Goal: Task Accomplishment & Management: Manage account settings

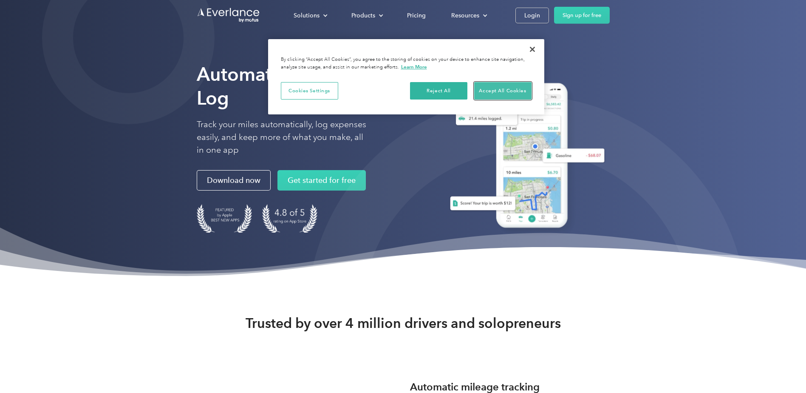
click at [489, 90] on button "Accept All Cookies" at bounding box center [502, 91] width 57 height 18
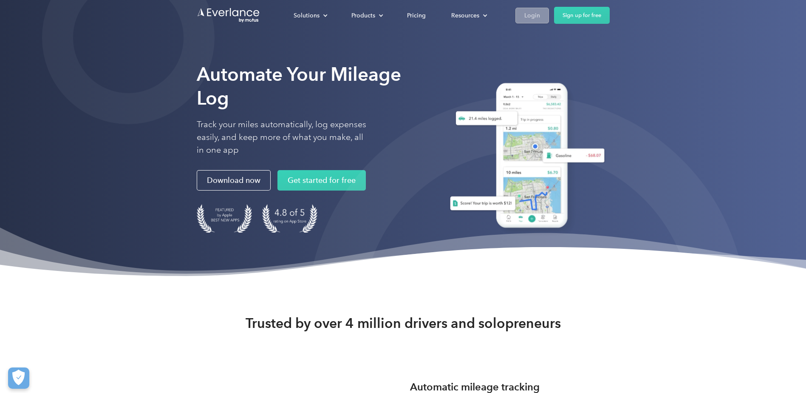
click at [521, 16] on link "Login" at bounding box center [532, 16] width 34 height 16
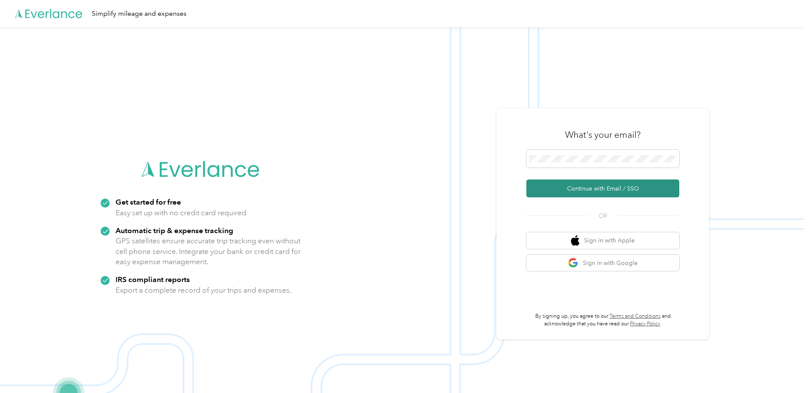
click at [571, 187] on button "Continue with Email / SSO" at bounding box center [602, 188] width 153 height 18
